Goal: Transaction & Acquisition: Purchase product/service

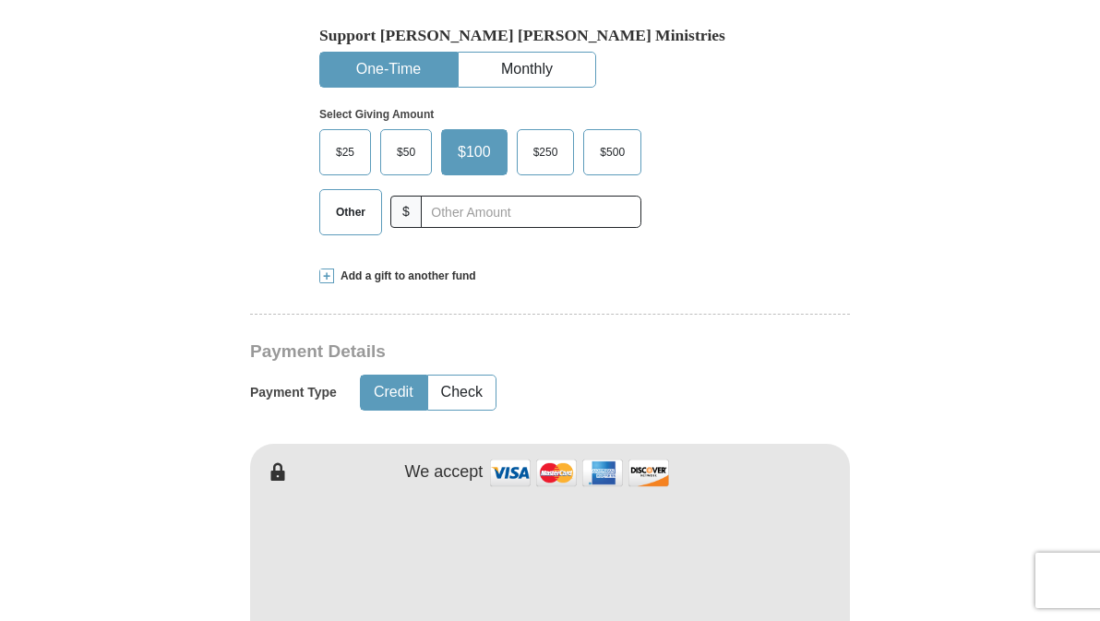
click at [330, 283] on span at bounding box center [326, 276] width 15 height 15
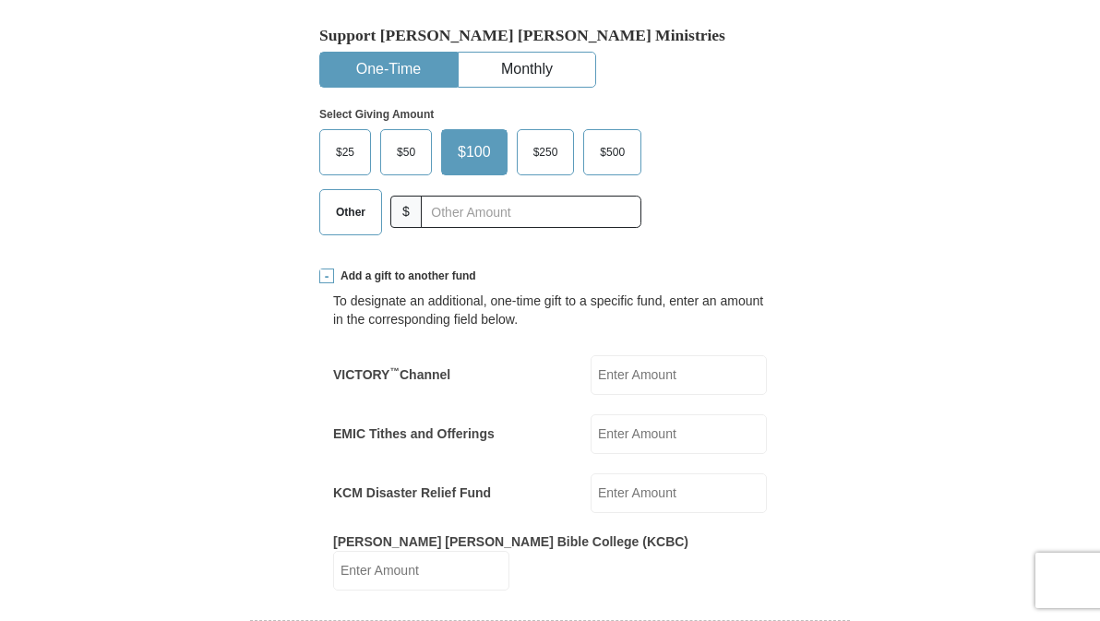
scroll to position [646, 0]
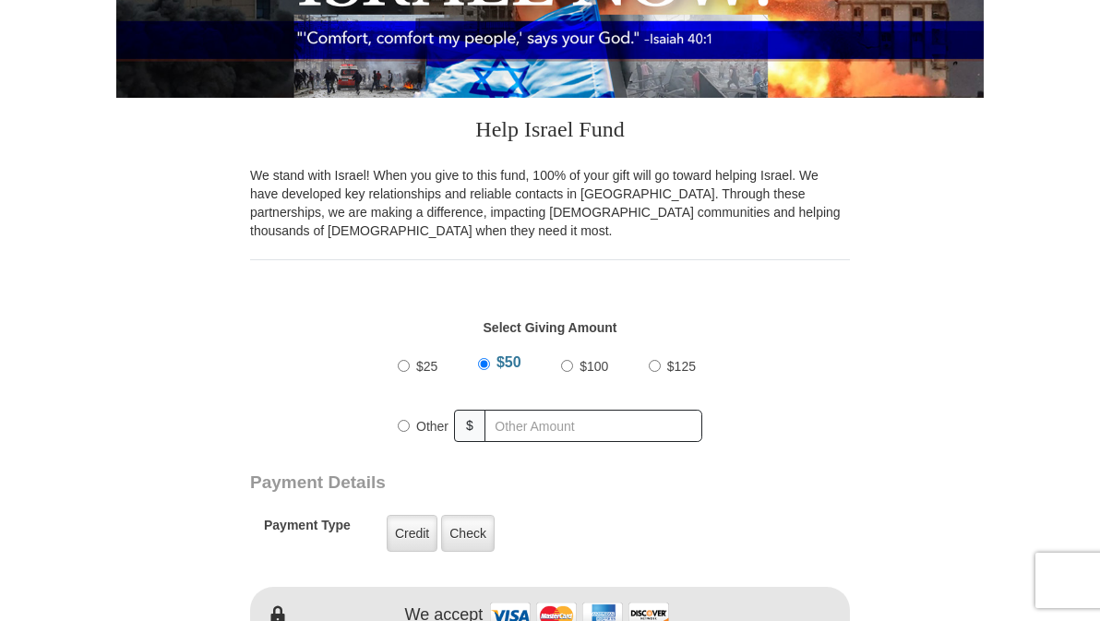
scroll to position [369, 0]
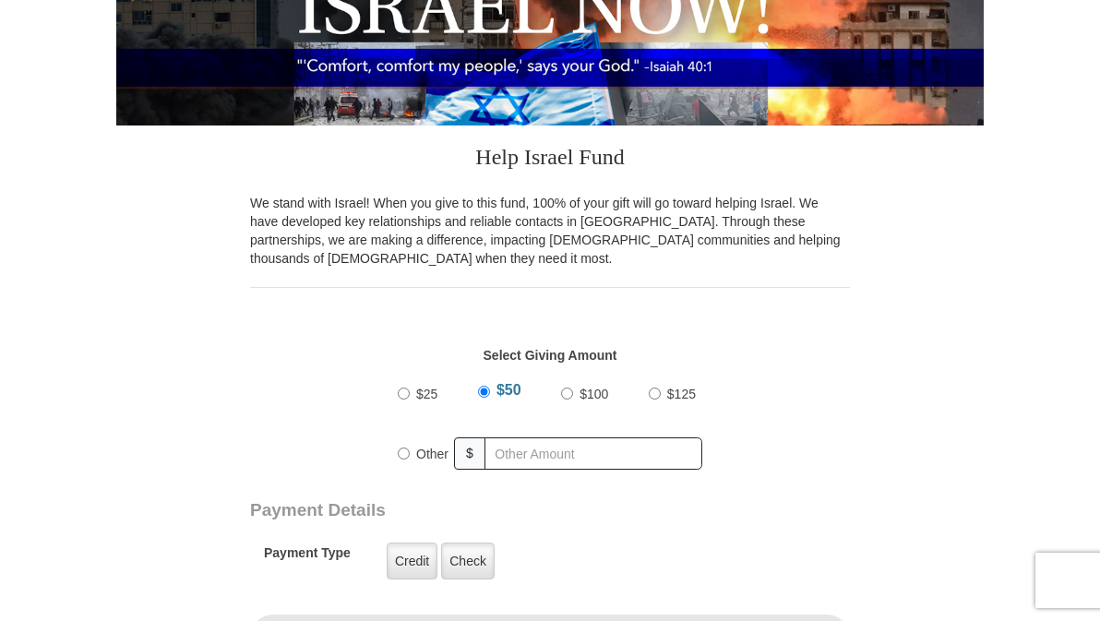
click at [402, 460] on input "Other" at bounding box center [404, 454] width 12 height 12
radio input "true"
click at [412, 410] on label "$25" at bounding box center [427, 393] width 34 height 31
click at [410, 400] on input "$25" at bounding box center [404, 394] width 12 height 12
radio input "true"
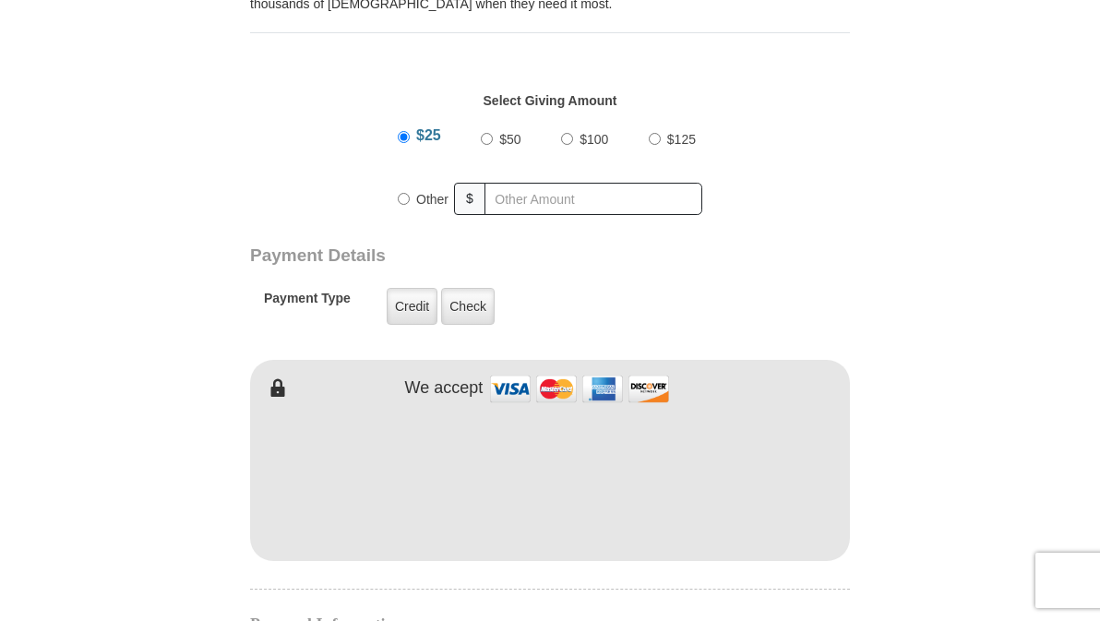
scroll to position [646, 0]
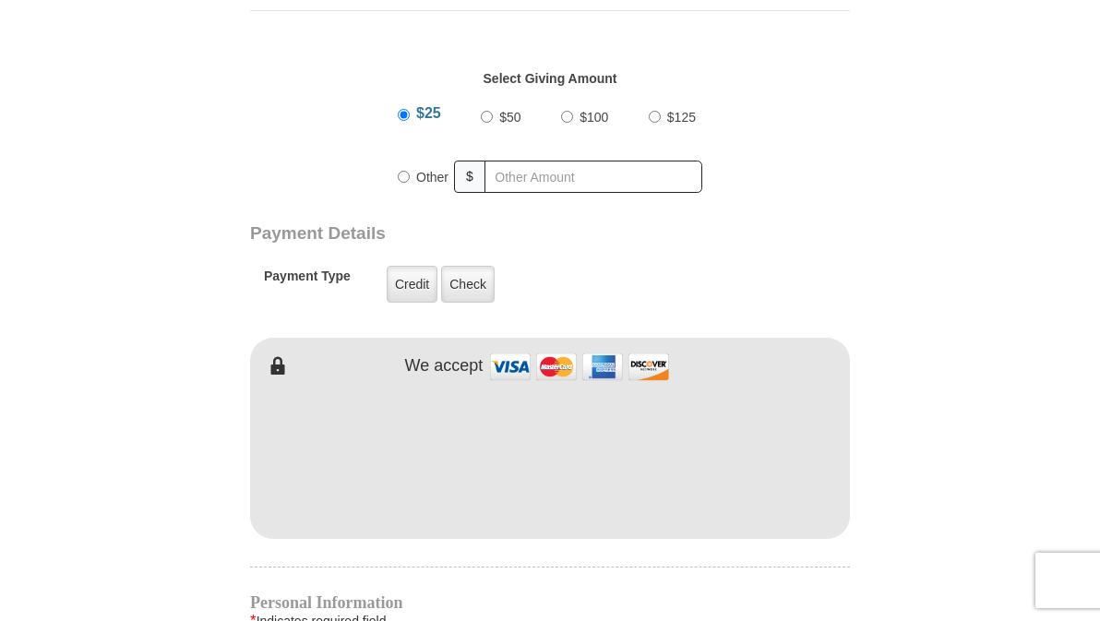
click at [536, 534] on iframe at bounding box center [550, 455] width 600 height 157
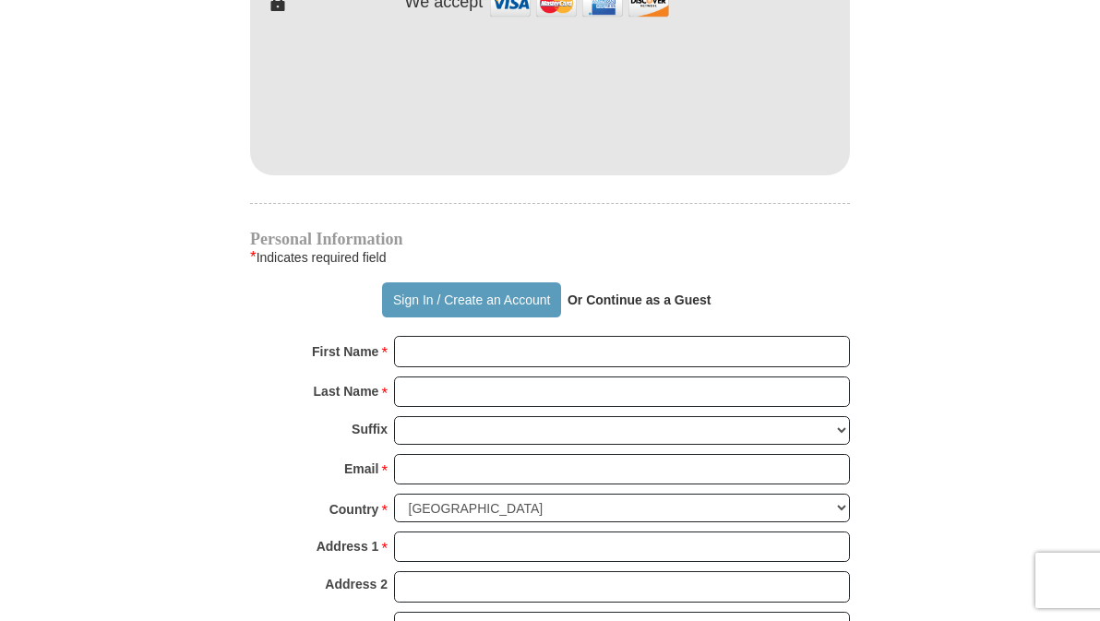
scroll to position [1107, 0]
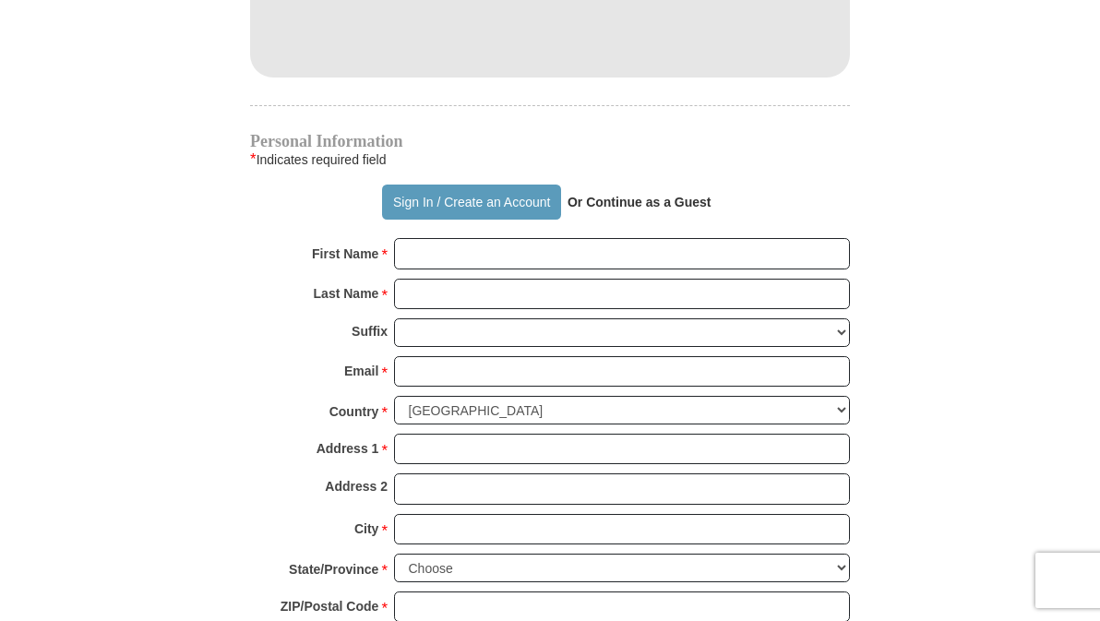
click at [466, 254] on div "Personal Information * Indicates required field Sign In / Create an Account Or …" at bounding box center [550, 407] width 600 height 547
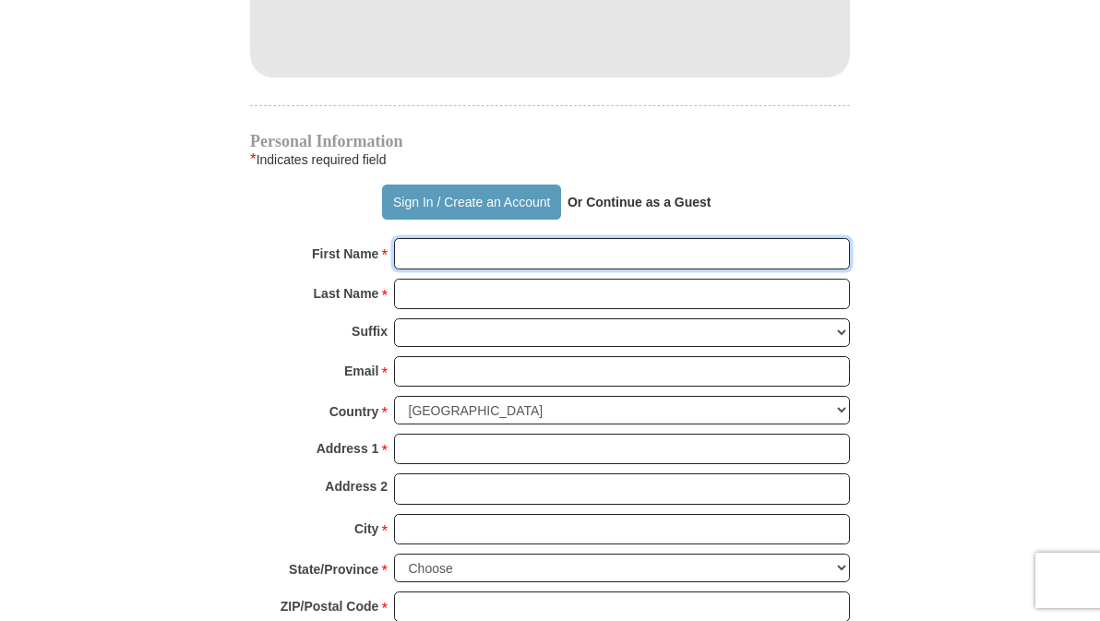
click at [448, 269] on input "First Name *" at bounding box center [622, 253] width 456 height 31
type input "[PERSON_NAME]"
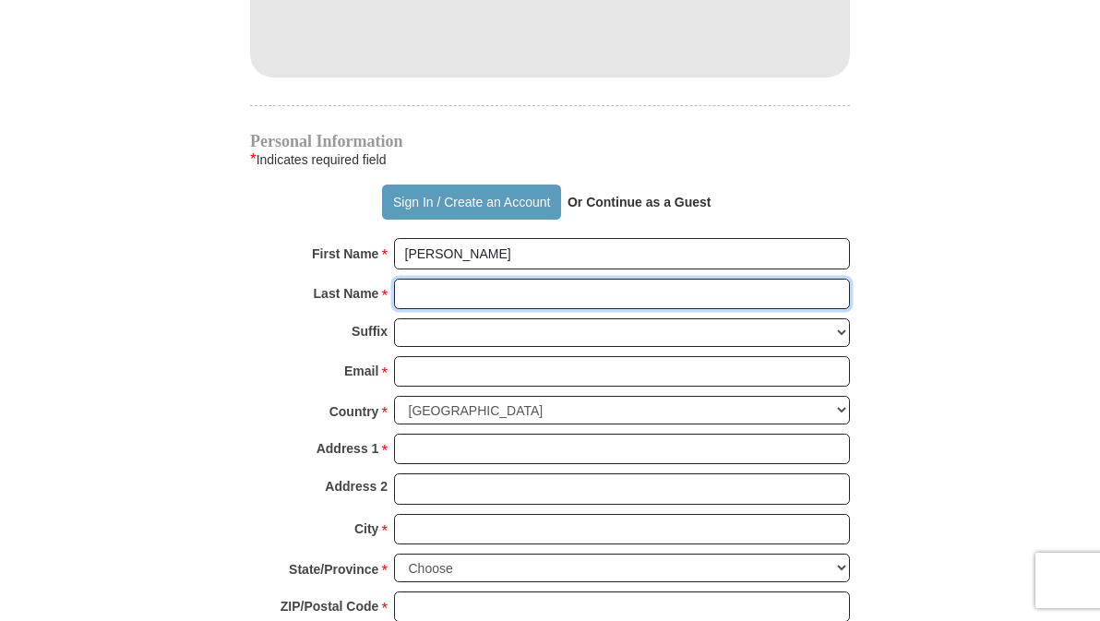
click at [437, 310] on input "Last Name *" at bounding box center [622, 294] width 456 height 31
type input "[PERSON_NAME]"
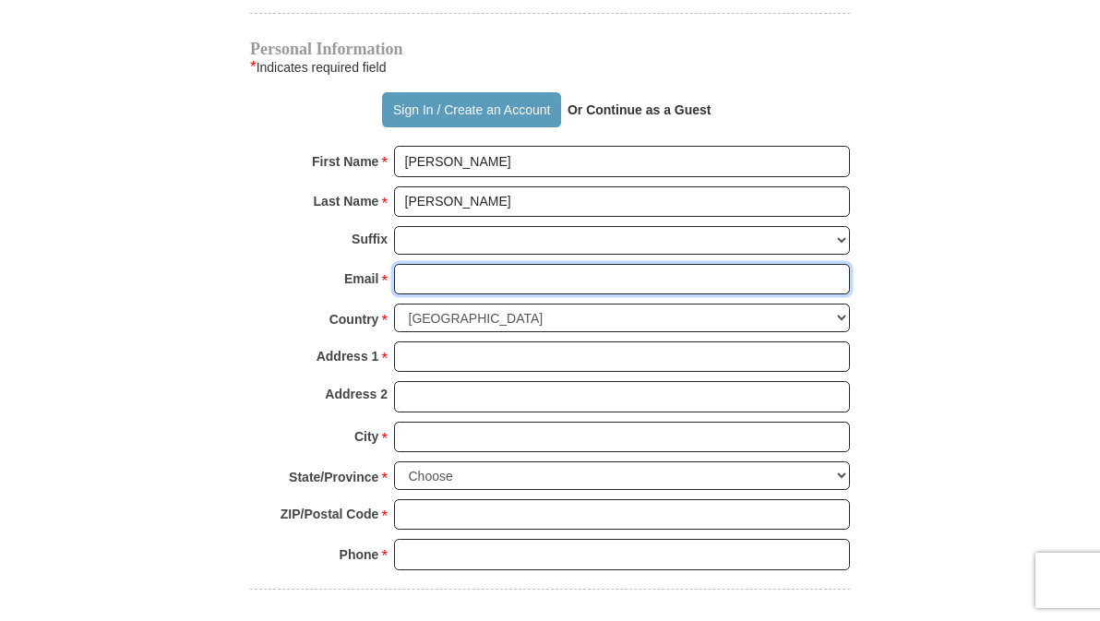
click at [460, 295] on input "Email *" at bounding box center [622, 279] width 456 height 31
type input "[EMAIL_ADDRESS][DOMAIN_NAME]"
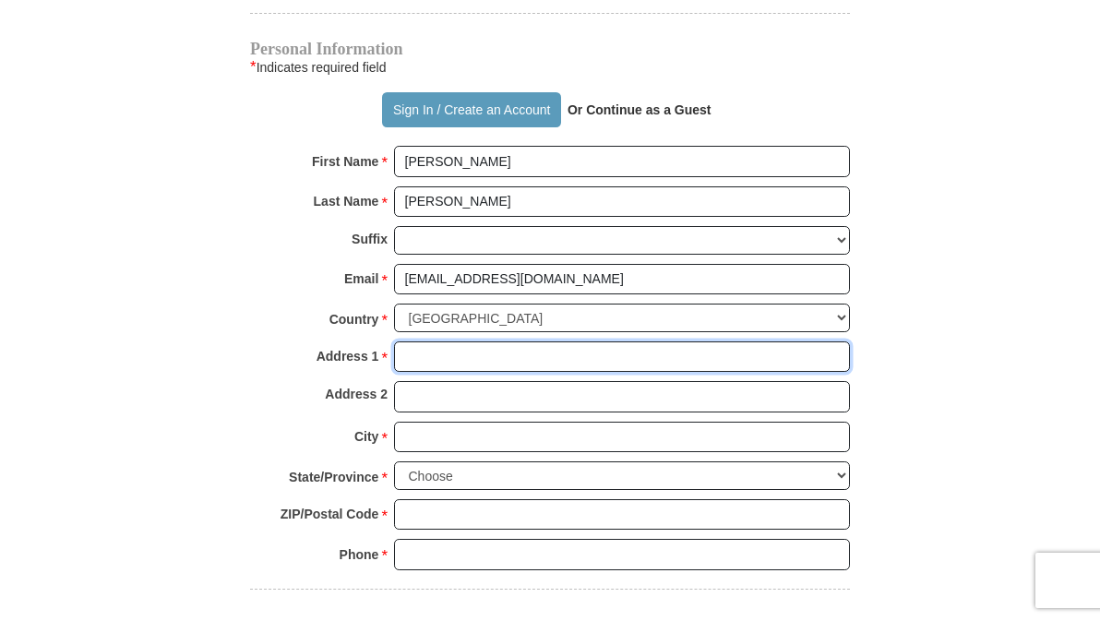
type input "[STREET_ADDRESS]"
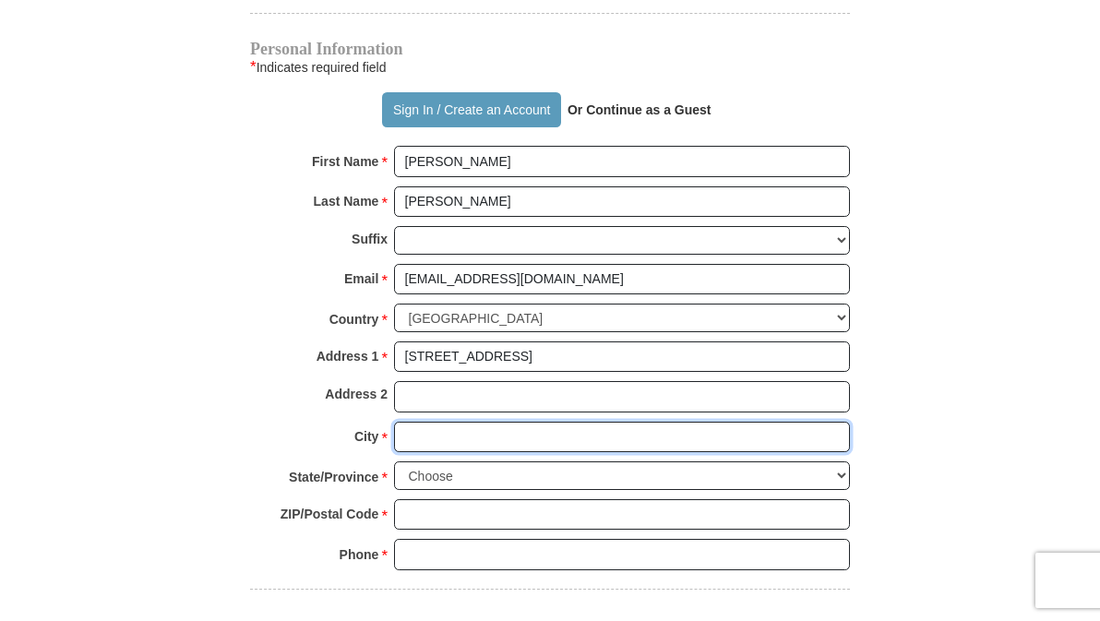
type input "[PERSON_NAME]"
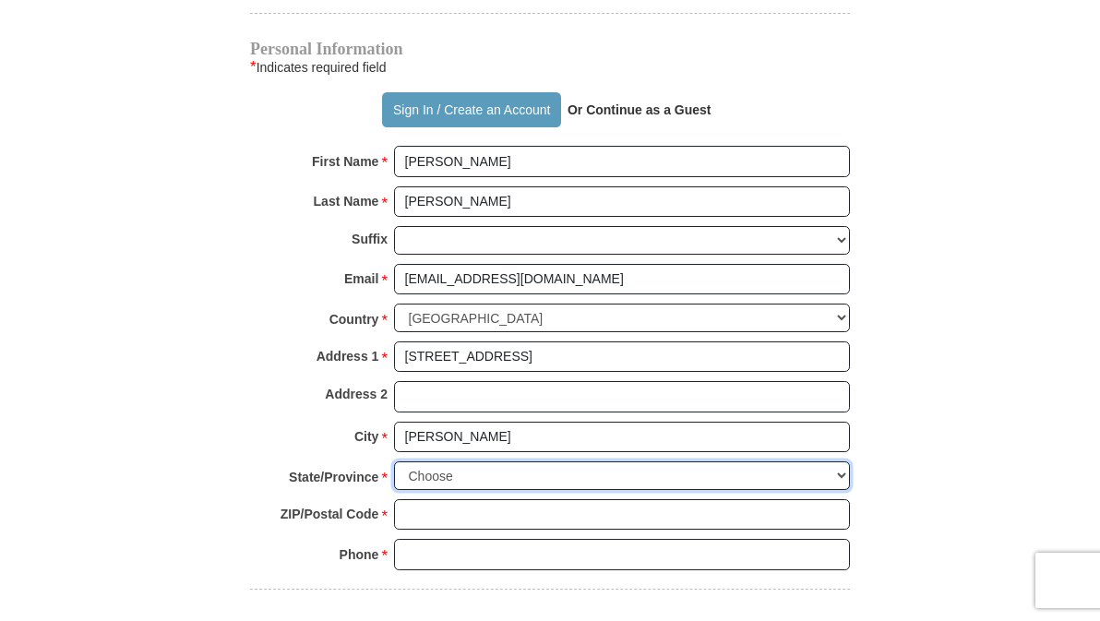
select select "MD"
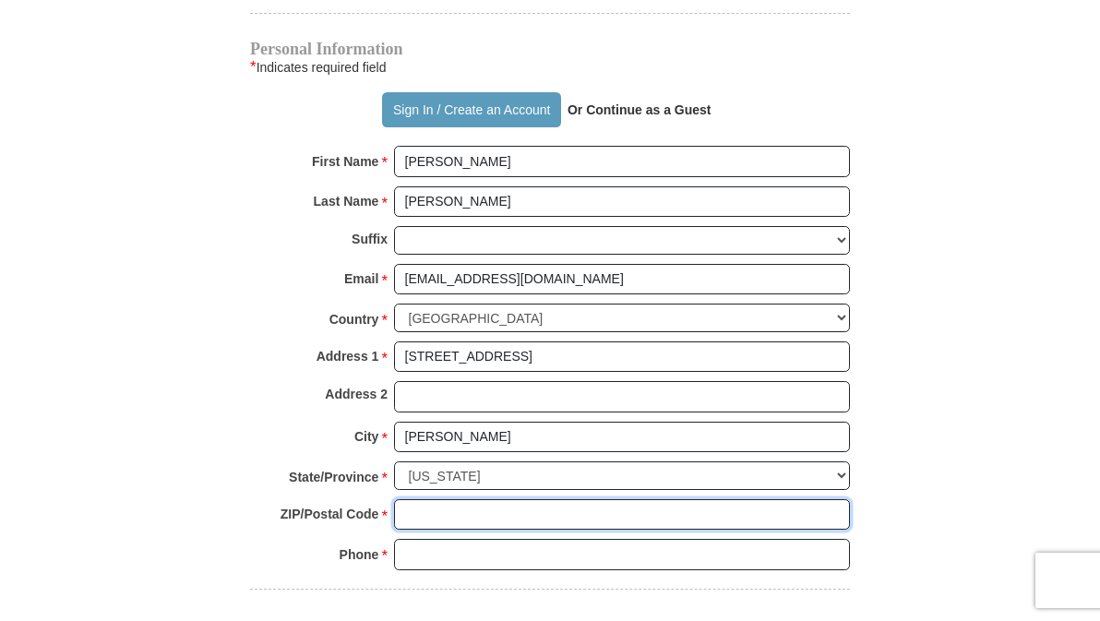
type input "20794"
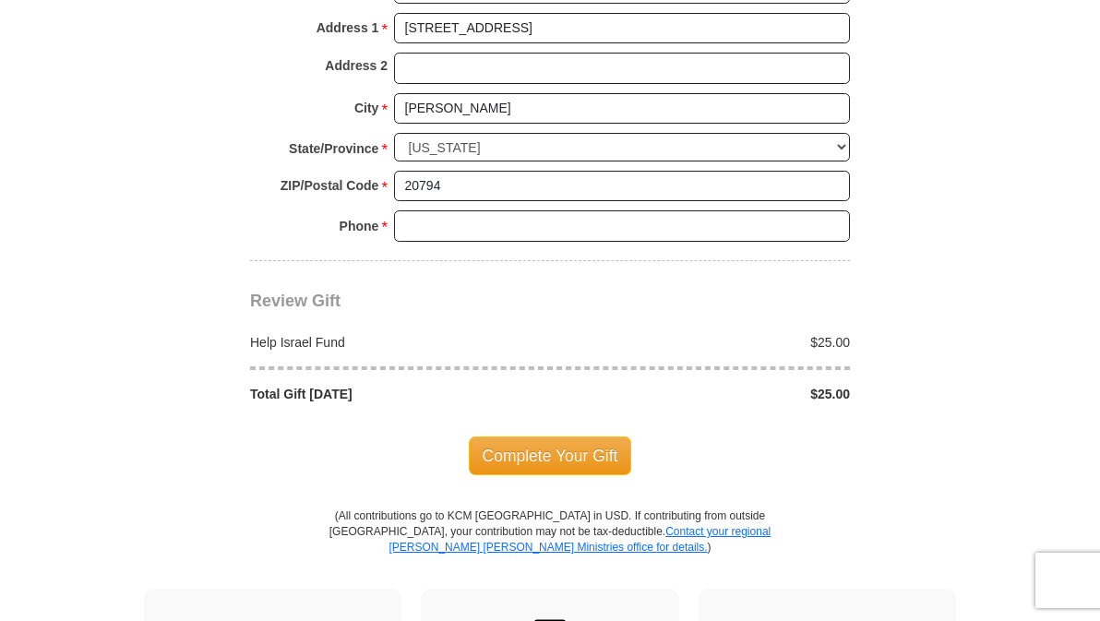
scroll to position [1569, 0]
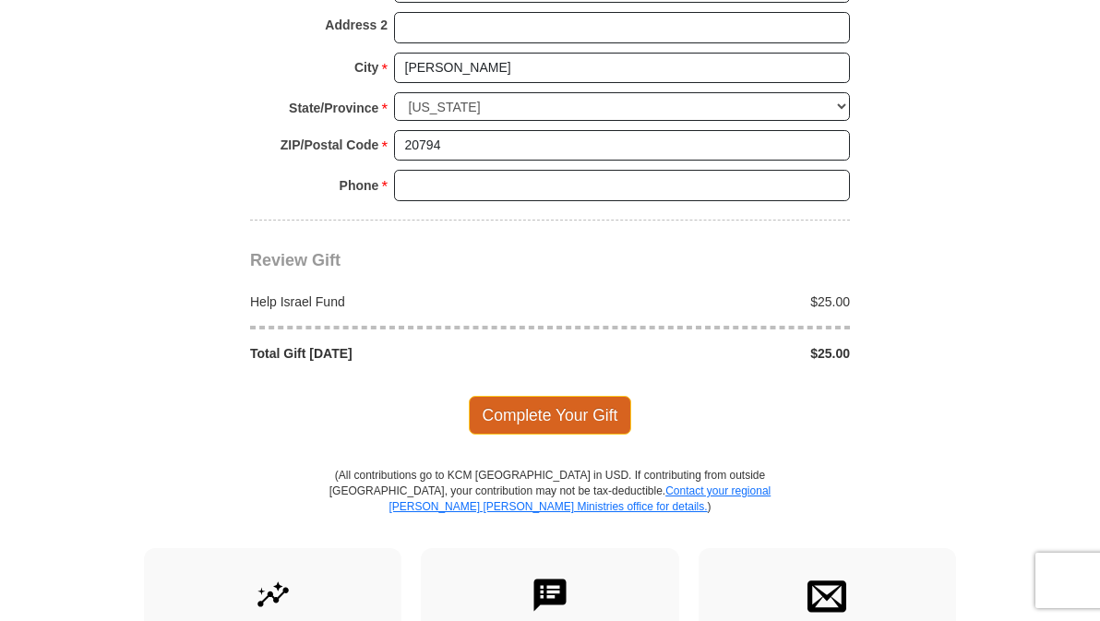
click at [531, 430] on span "Complete Your Gift" at bounding box center [550, 415] width 163 height 39
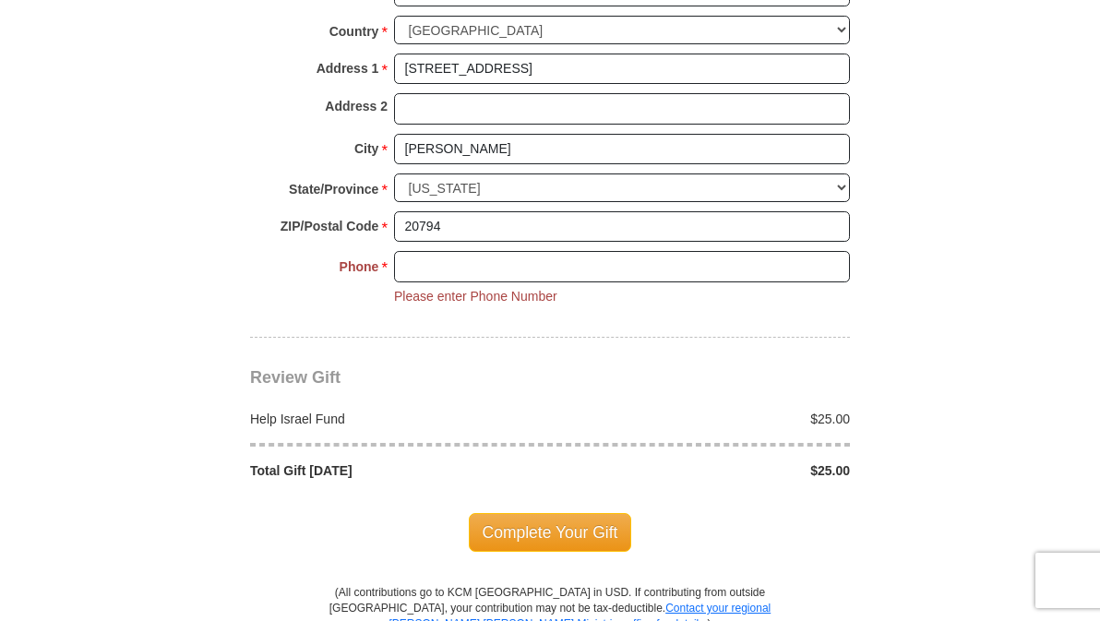
scroll to position [1463, 0]
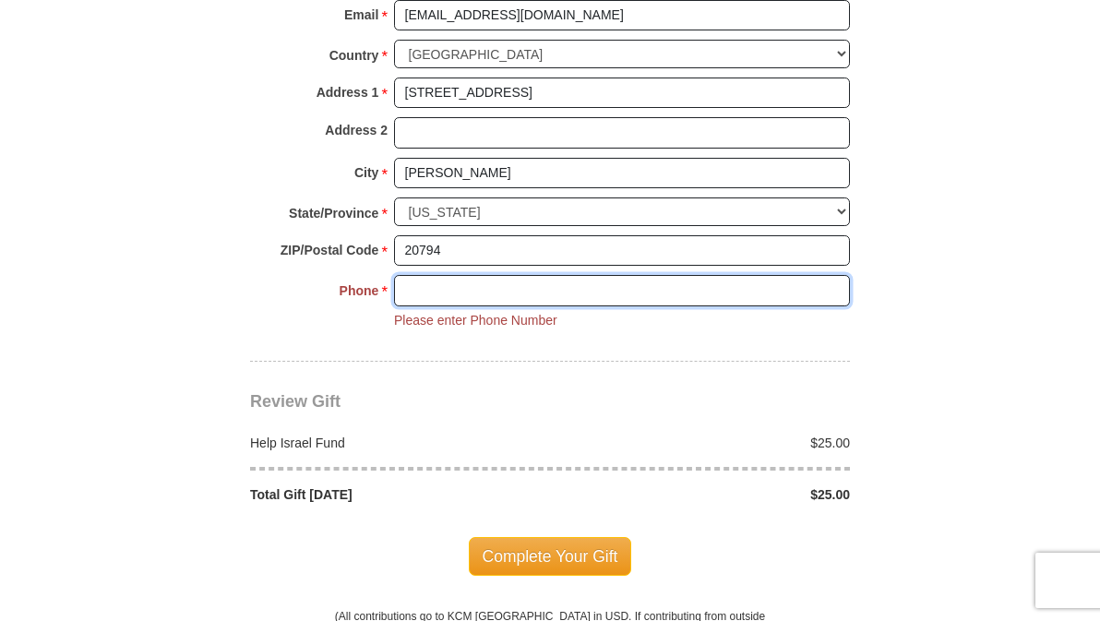
click at [445, 306] on input "Phone * *" at bounding box center [622, 290] width 456 height 31
type input "301653-2349"
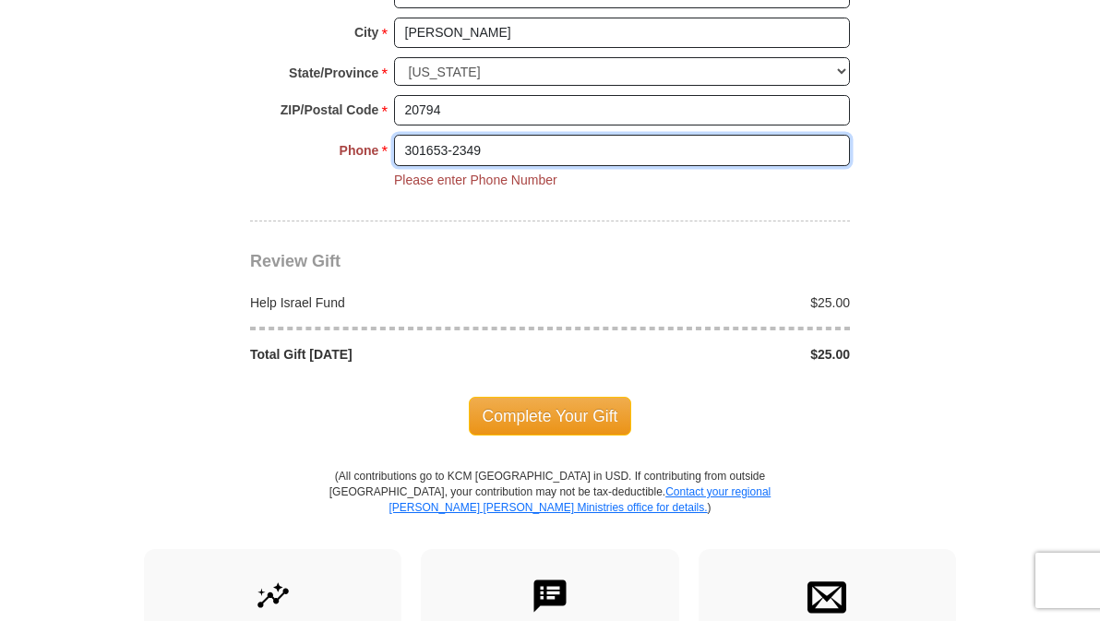
scroll to position [1648, 0]
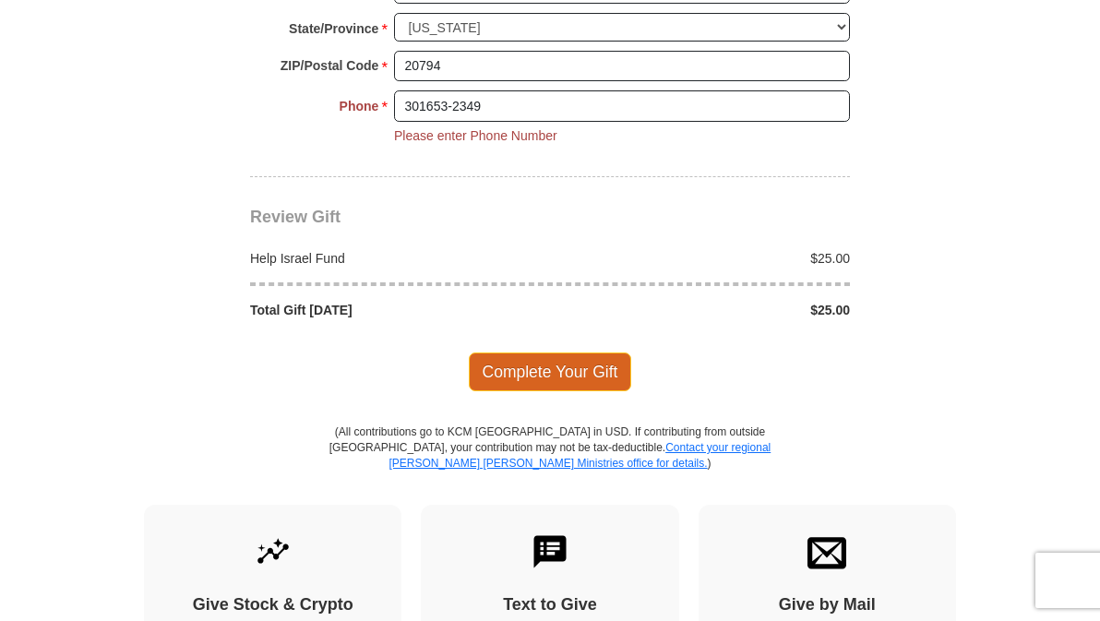
click at [520, 378] on span "Complete Your Gift" at bounding box center [550, 371] width 163 height 39
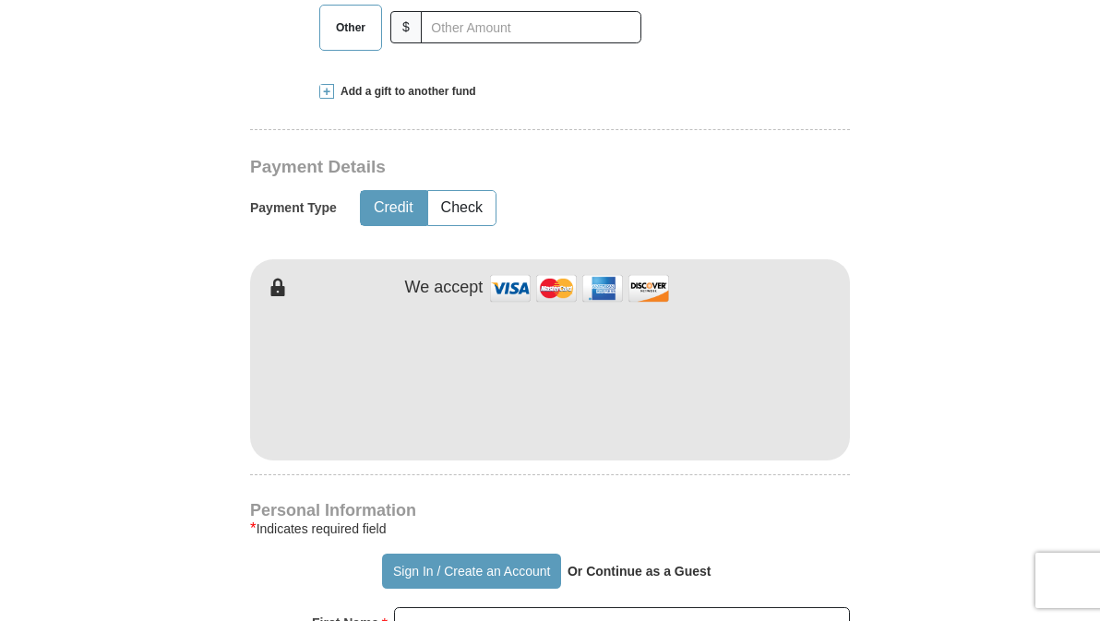
scroll to position [738, 0]
click at [336, 100] on span "Add a gift to another fund" at bounding box center [405, 92] width 142 height 16
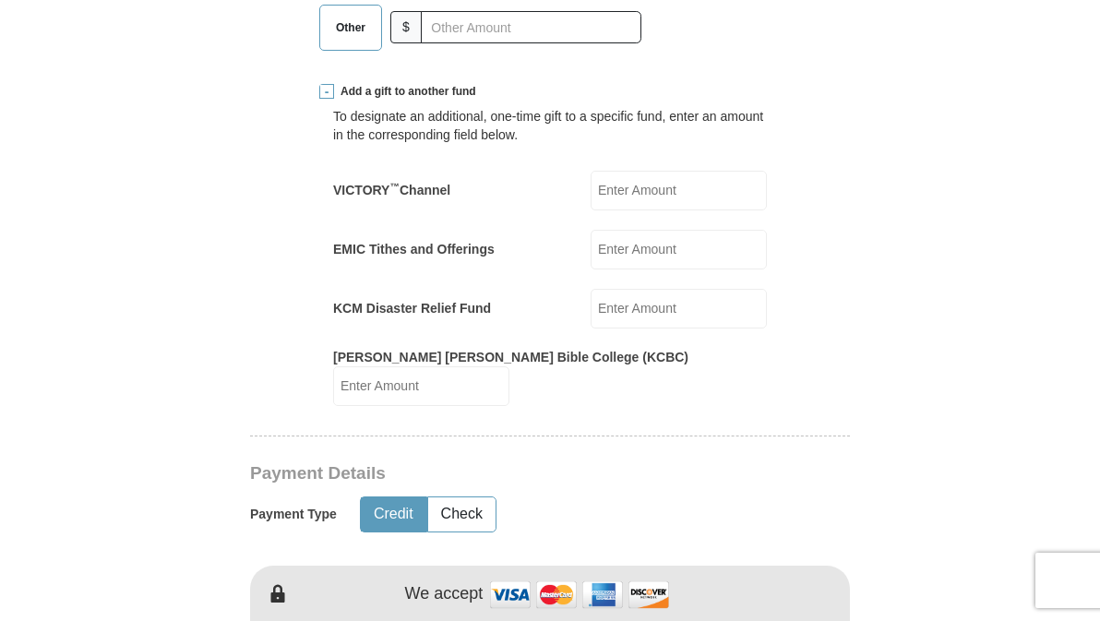
click at [361, 42] on span "Other" at bounding box center [351, 28] width 48 height 28
click at [0, 0] on input "Other" at bounding box center [0, 0] width 0 height 0
click at [509, 406] on input "[PERSON_NAME] [PERSON_NAME] Bible College (KCBC)" at bounding box center [421, 386] width 176 height 40
type input "25.00"
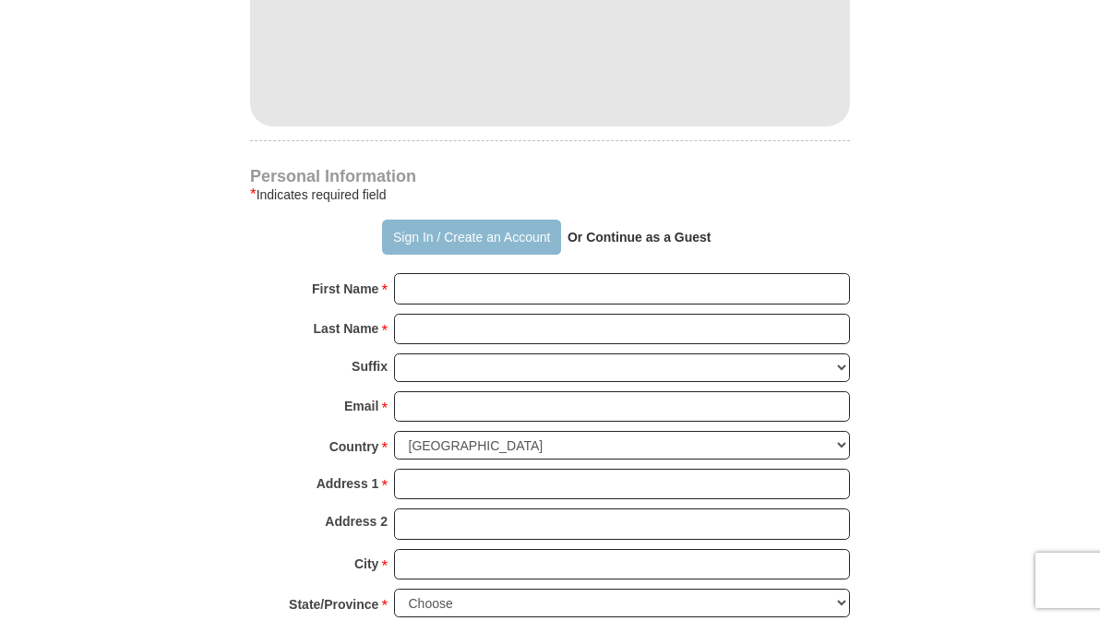
scroll to position [1384, 0]
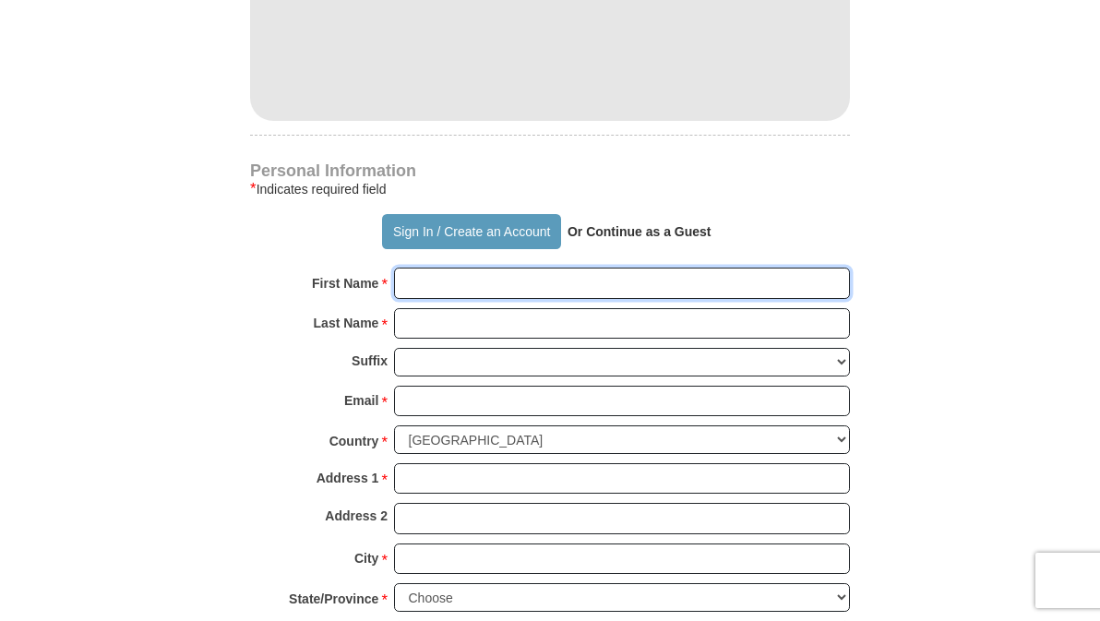
click at [439, 299] on input "First Name *" at bounding box center [622, 283] width 456 height 31
type input "[PERSON_NAME]"
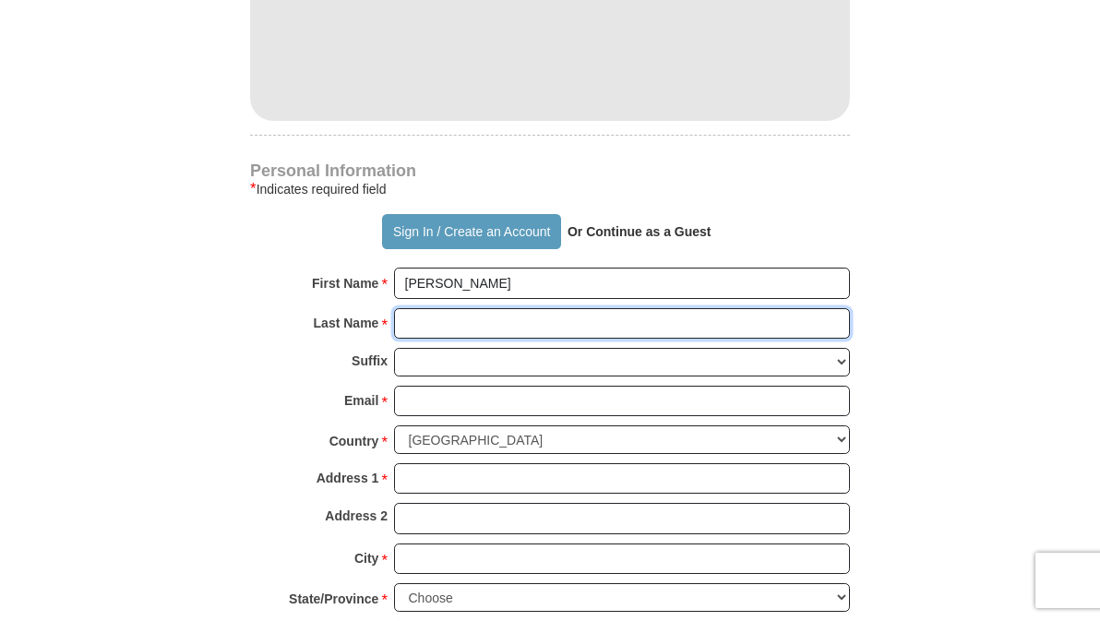
click at [460, 336] on input "Last Name *" at bounding box center [622, 323] width 456 height 31
type input "[PERSON_NAME]"
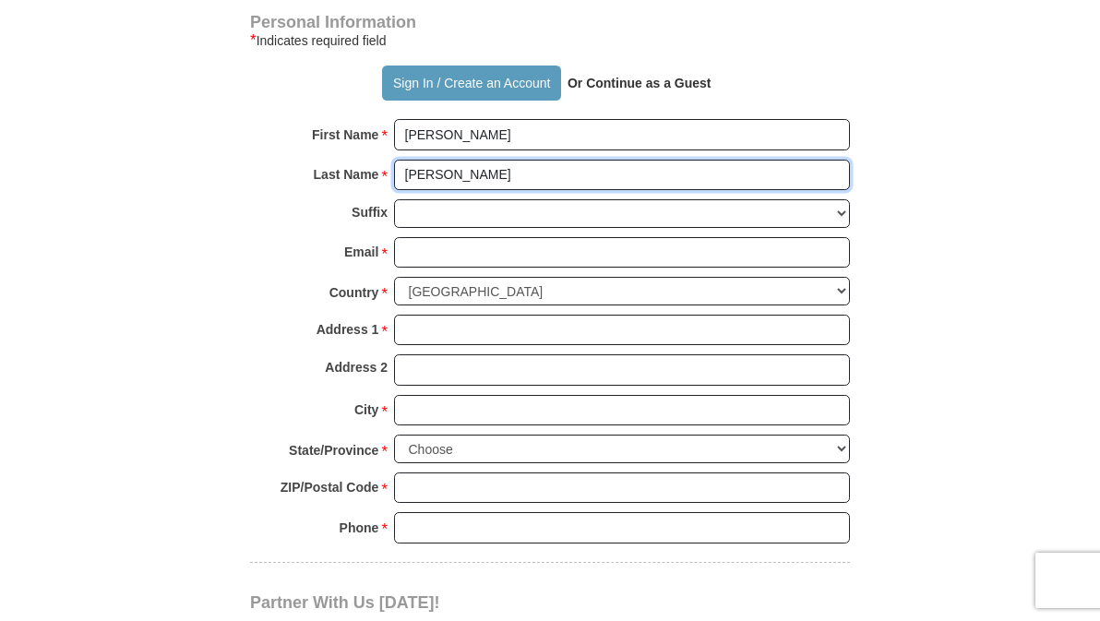
scroll to position [1569, 0]
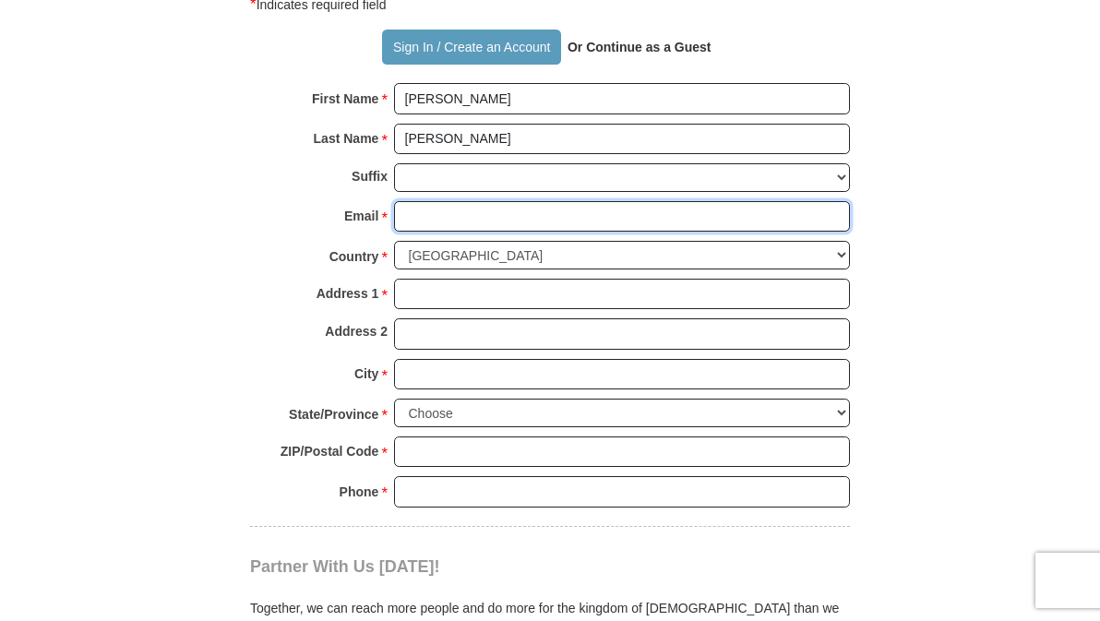
click at [425, 233] on input "Email *" at bounding box center [622, 216] width 456 height 31
type input "[EMAIL_ADDRESS][DOMAIN_NAME]"
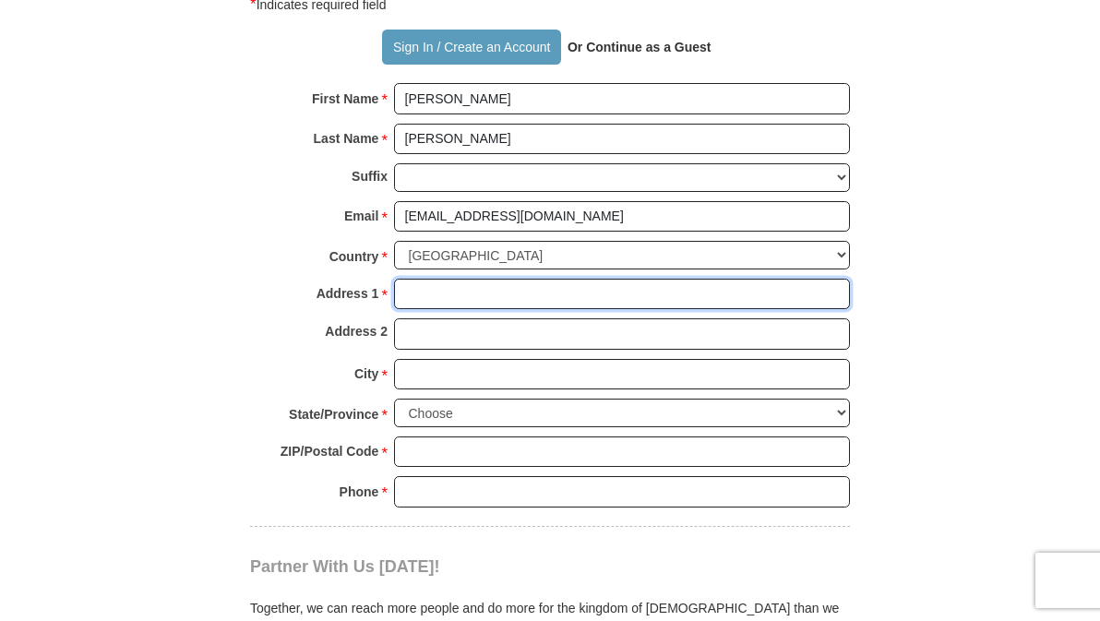
type input "[STREET_ADDRESS]"
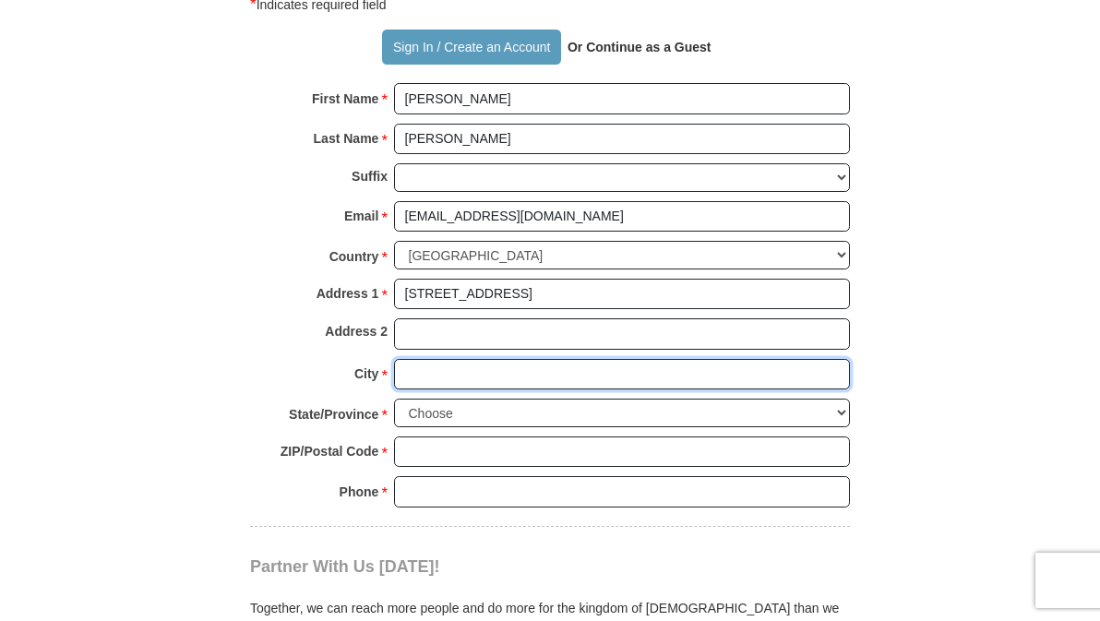
type input "[PERSON_NAME]"
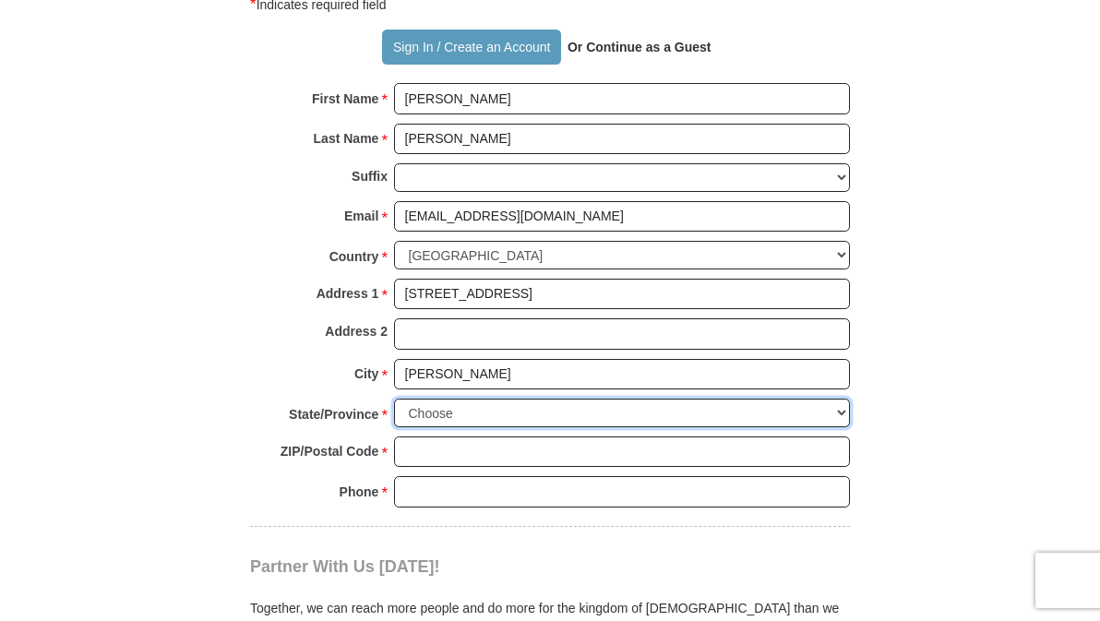
select select "MD"
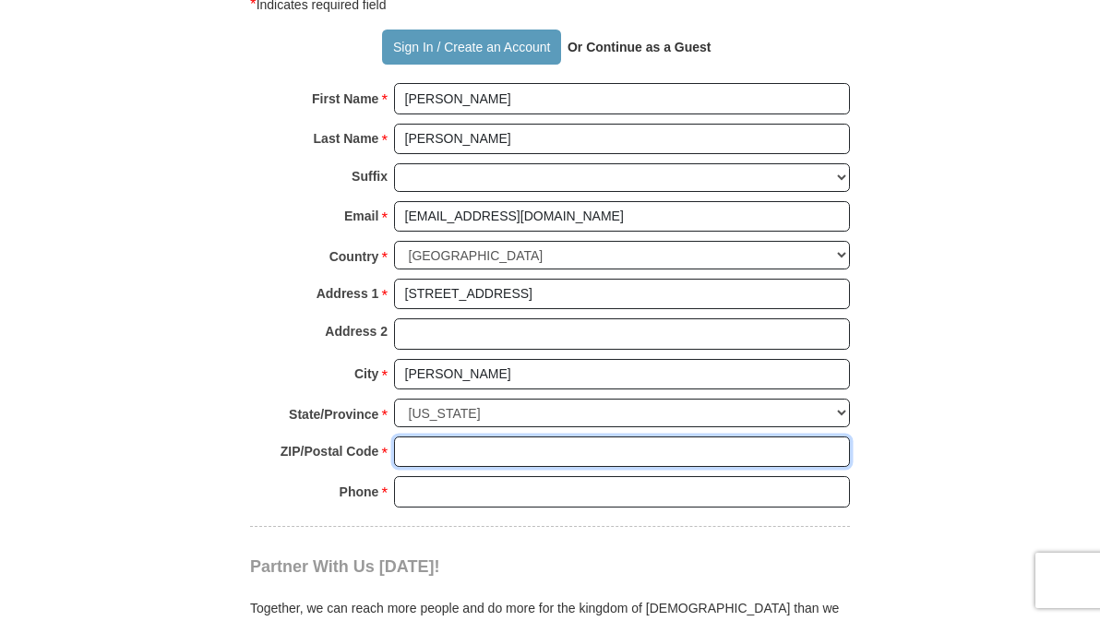
type input "20794"
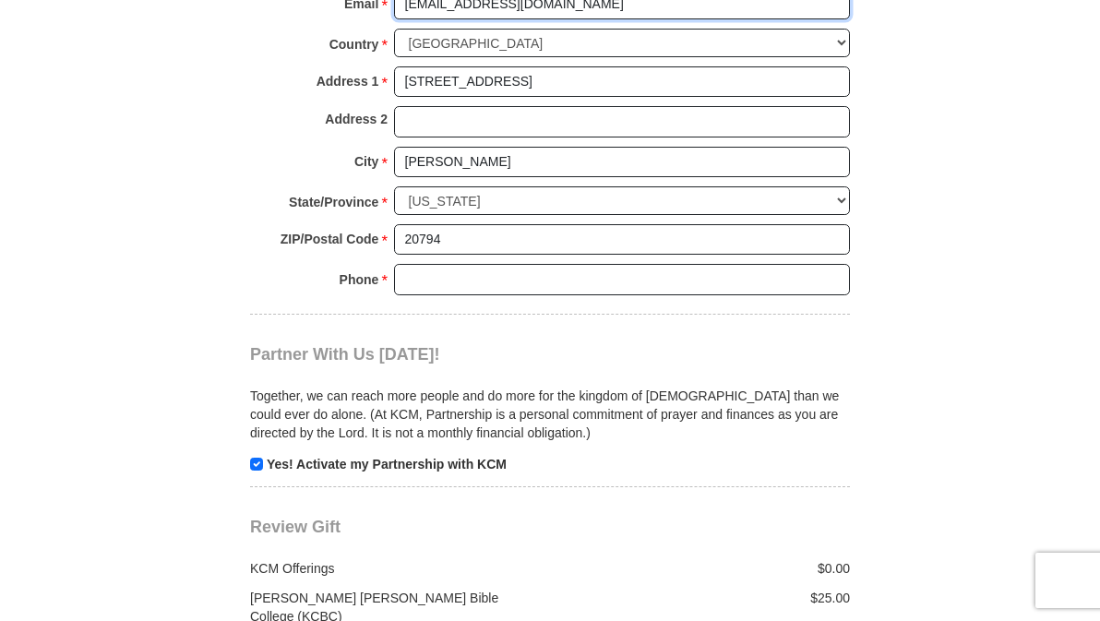
scroll to position [1845, 0]
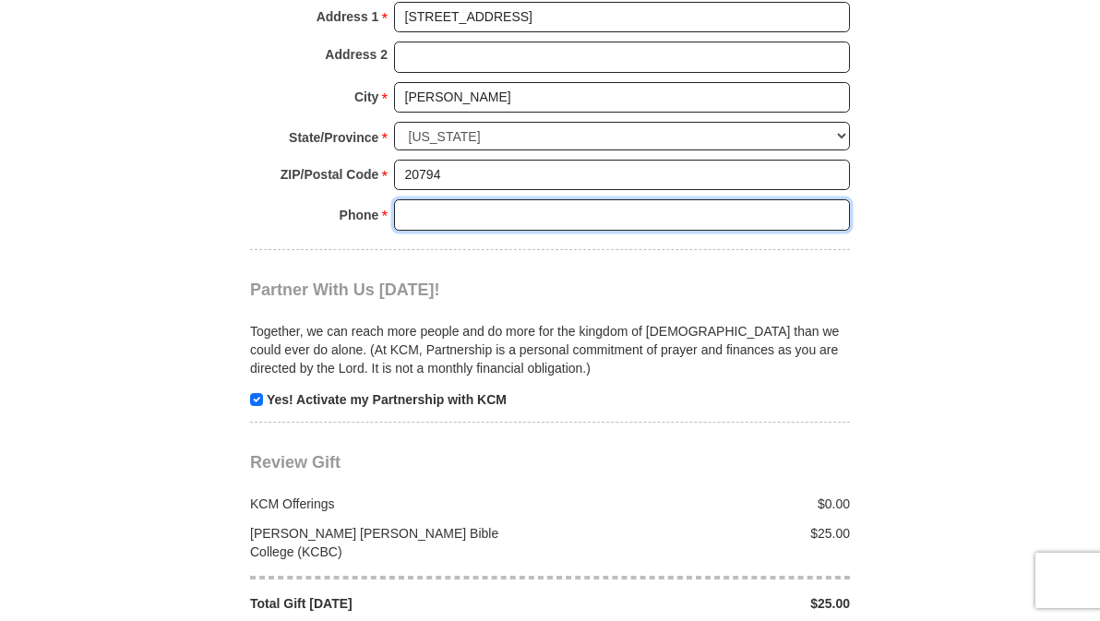
click at [456, 224] on input "Phone * *" at bounding box center [622, 214] width 456 height 31
type input "301653-2349"
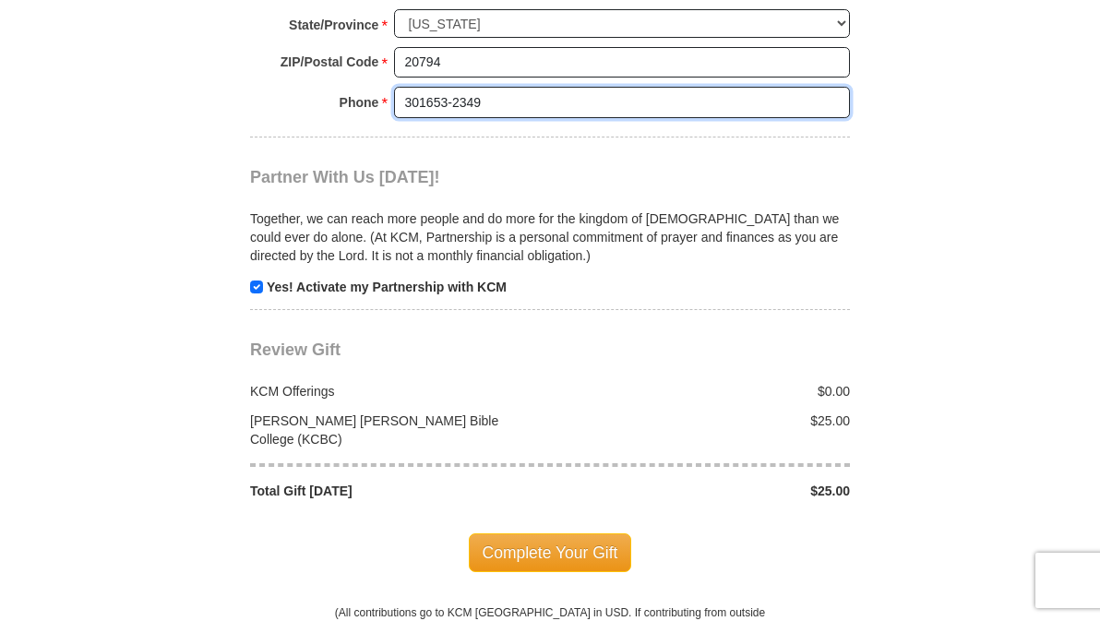
scroll to position [2122, 0]
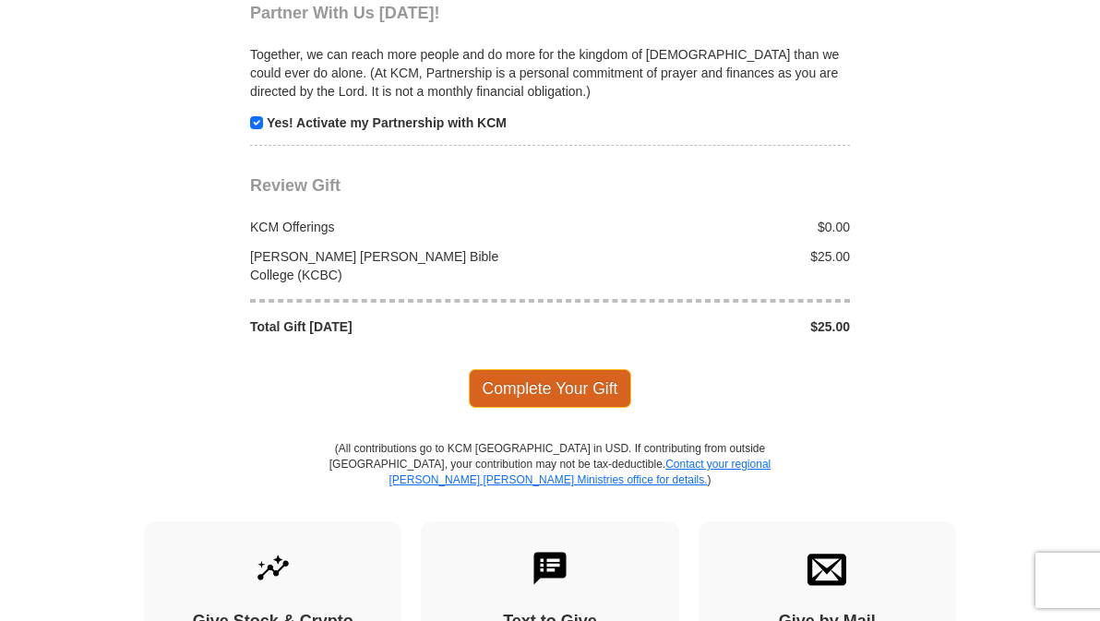
click at [527, 387] on span "Complete Your Gift" at bounding box center [550, 388] width 163 height 39
